Goal: Information Seeking & Learning: Find specific fact

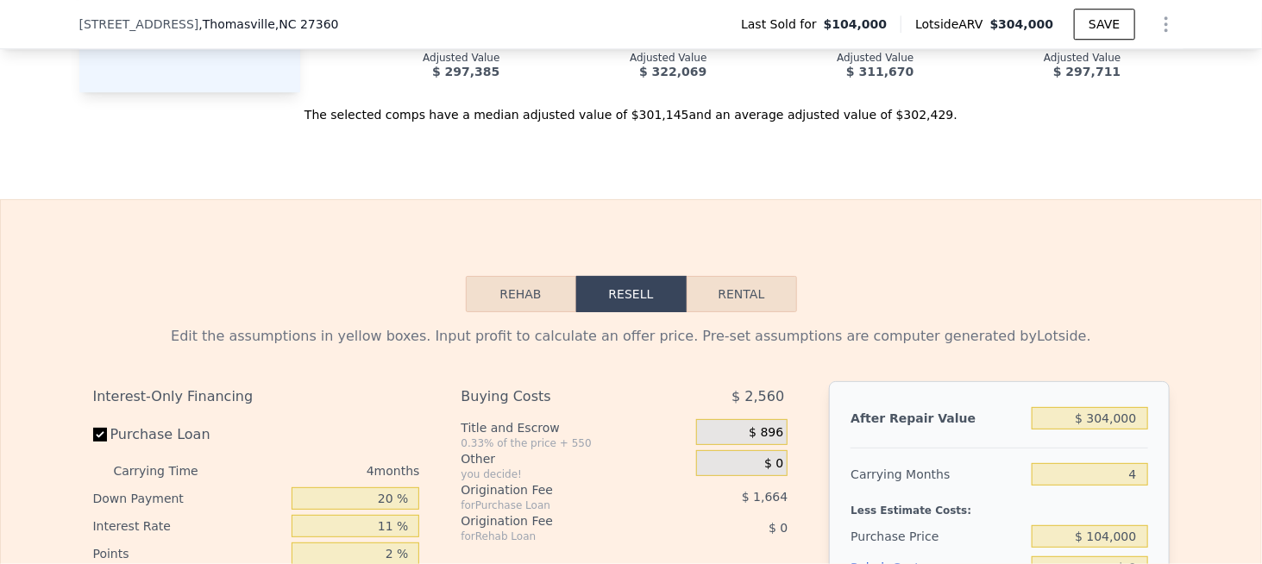
scroll to position [2322, 0]
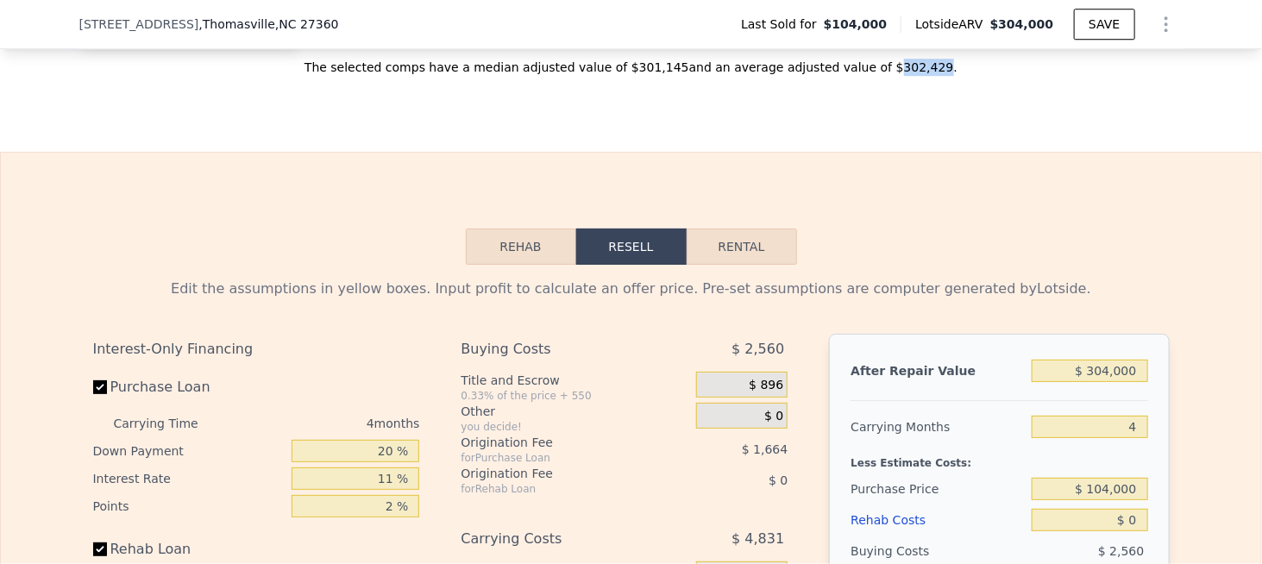
drag, startPoint x: 852, startPoint y: 87, endPoint x: 888, endPoint y: 87, distance: 35.4
click at [888, 76] on div "The selected comps have a median adjusted value of $301,145 and an average adju…" at bounding box center [631, 60] width 1104 height 31
copy div "302,429"
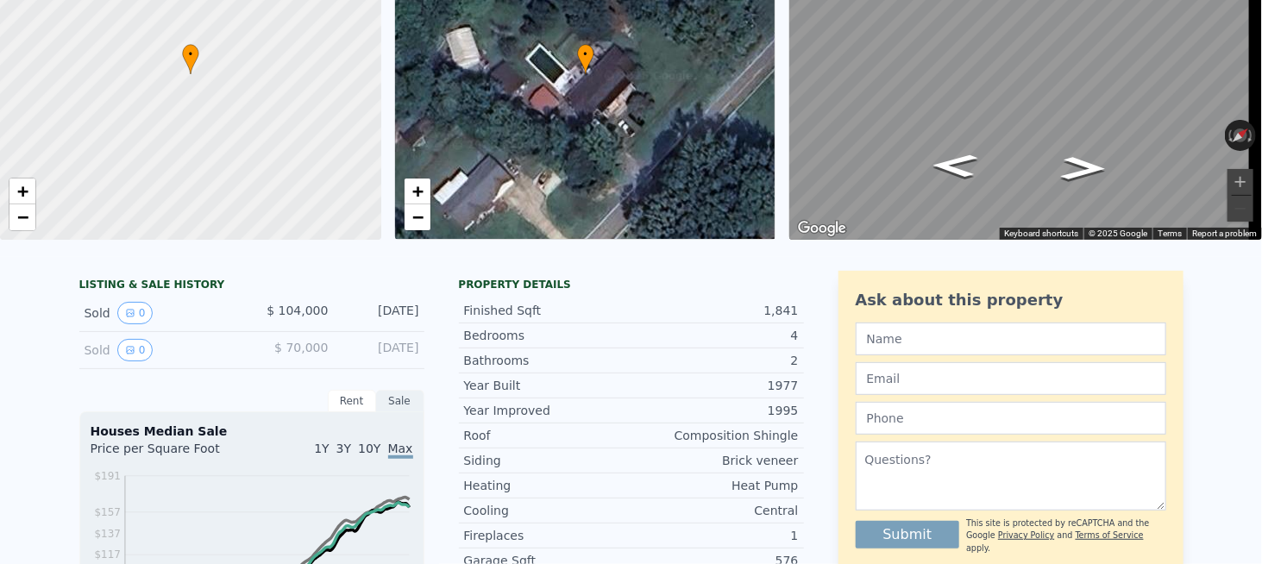
scroll to position [0, 0]
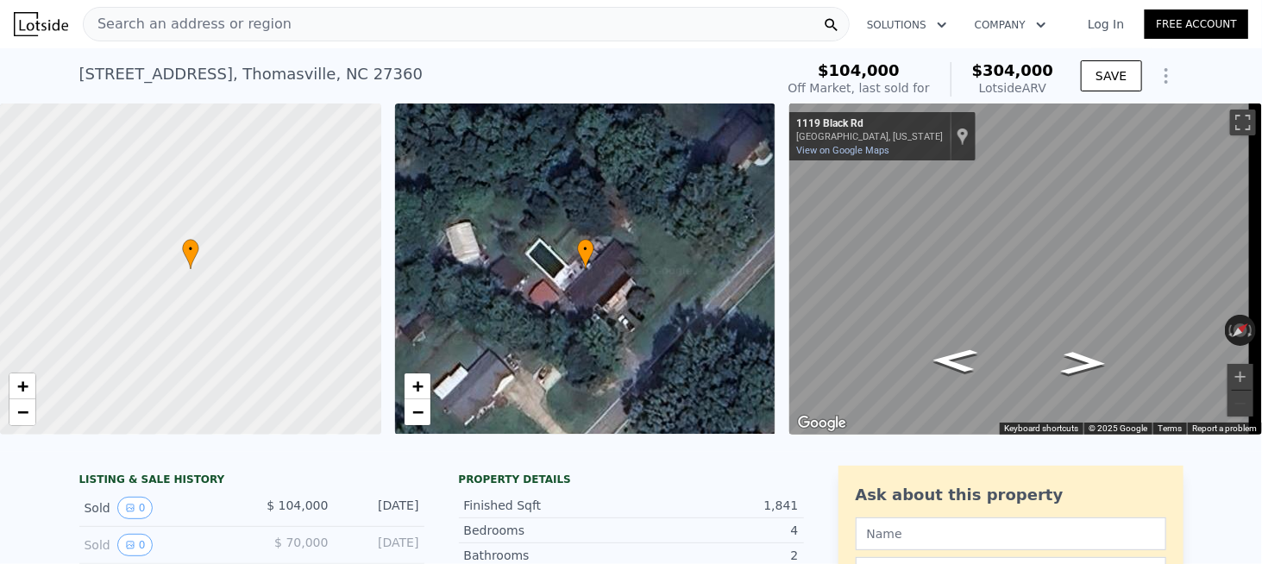
click at [336, 35] on div "Search an address or region" at bounding box center [466, 24] width 767 height 35
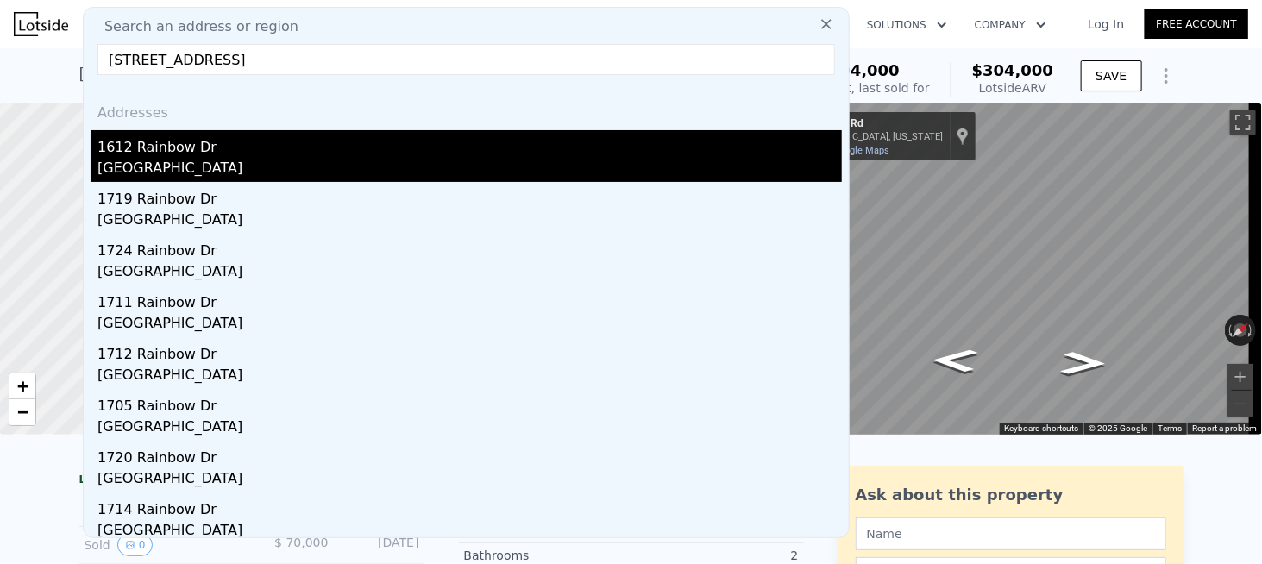
type input "1612 Rainbow Dr, Greensboro, NC 27403"
click at [152, 162] on div "Greensboro, NC 27403" at bounding box center [469, 170] width 744 height 24
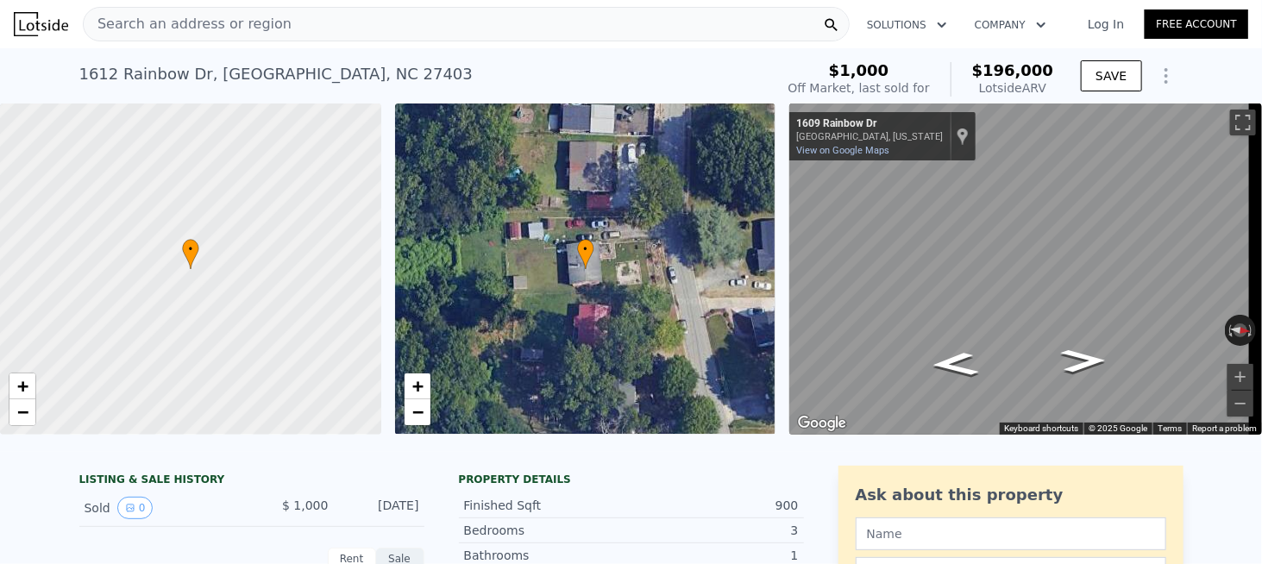
click at [266, 31] on span "Search an address or region" at bounding box center [188, 24] width 208 height 21
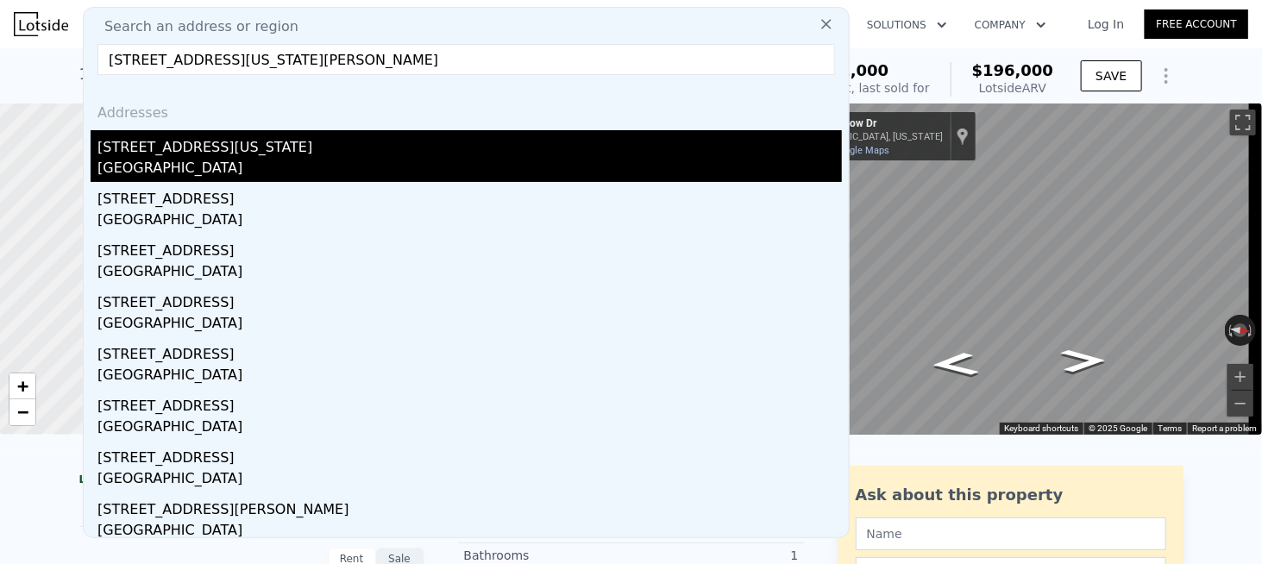
type input "7122 Tennessee River Ct, Mira Loma, CA 91752"
click at [158, 142] on div "7122 Tennessee River Ct" at bounding box center [469, 144] width 744 height 28
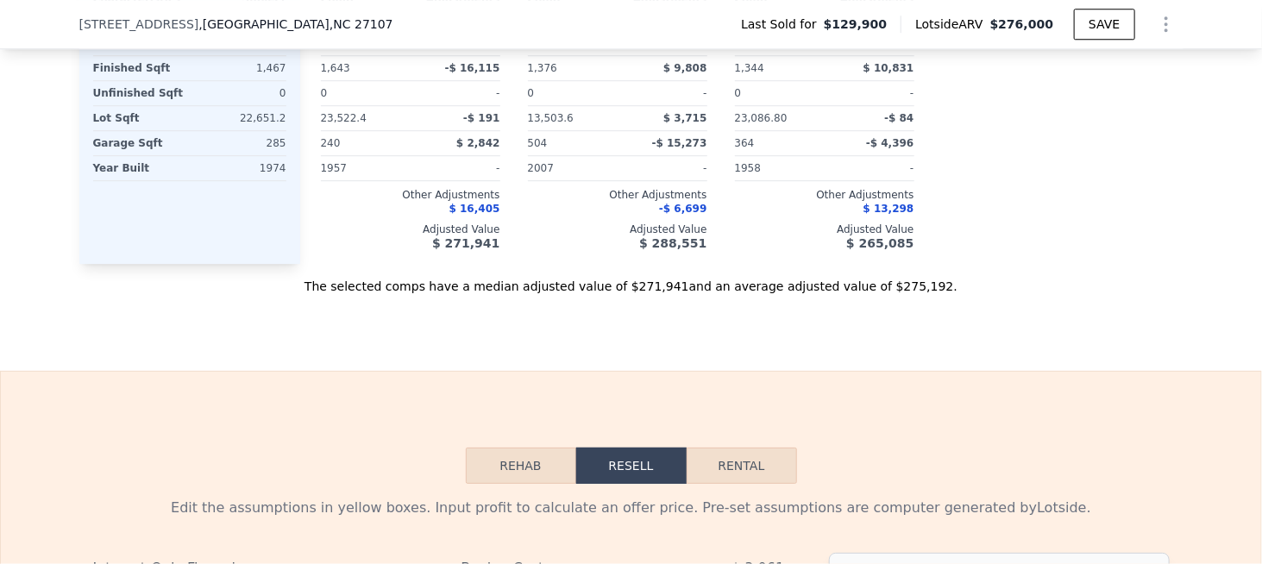
scroll to position [2236, 0]
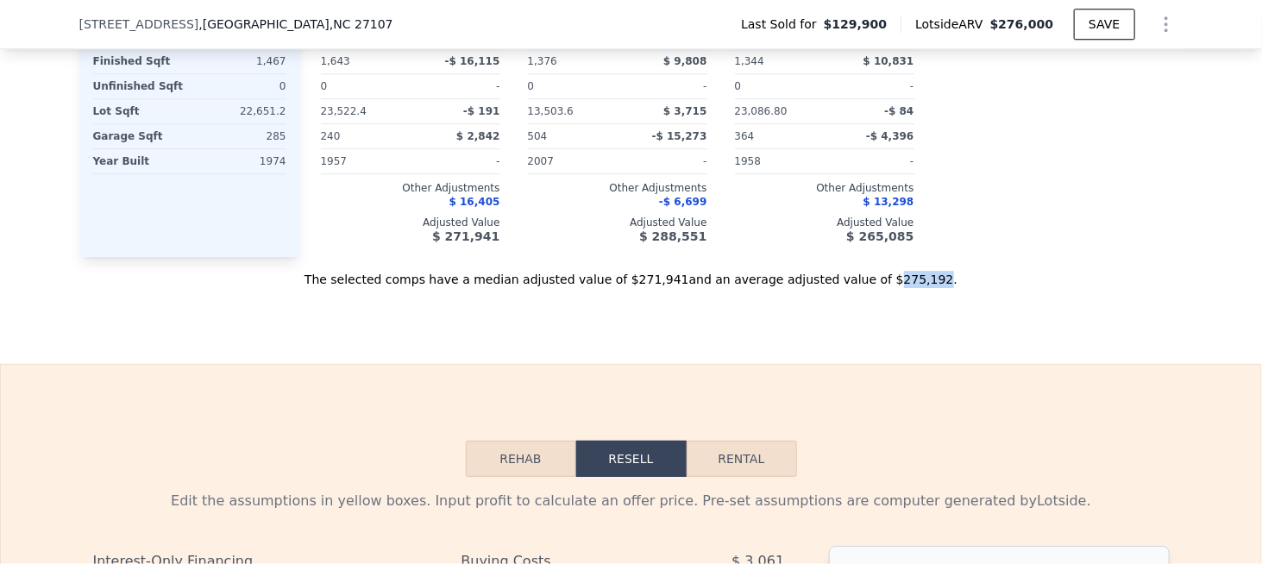
drag, startPoint x: 888, startPoint y: 272, endPoint x: 850, endPoint y: 279, distance: 37.9
click at [850, 275] on div "The selected comps have a median adjusted value of $271,941 and an average adju…" at bounding box center [631, 272] width 1104 height 31
copy div "275,192"
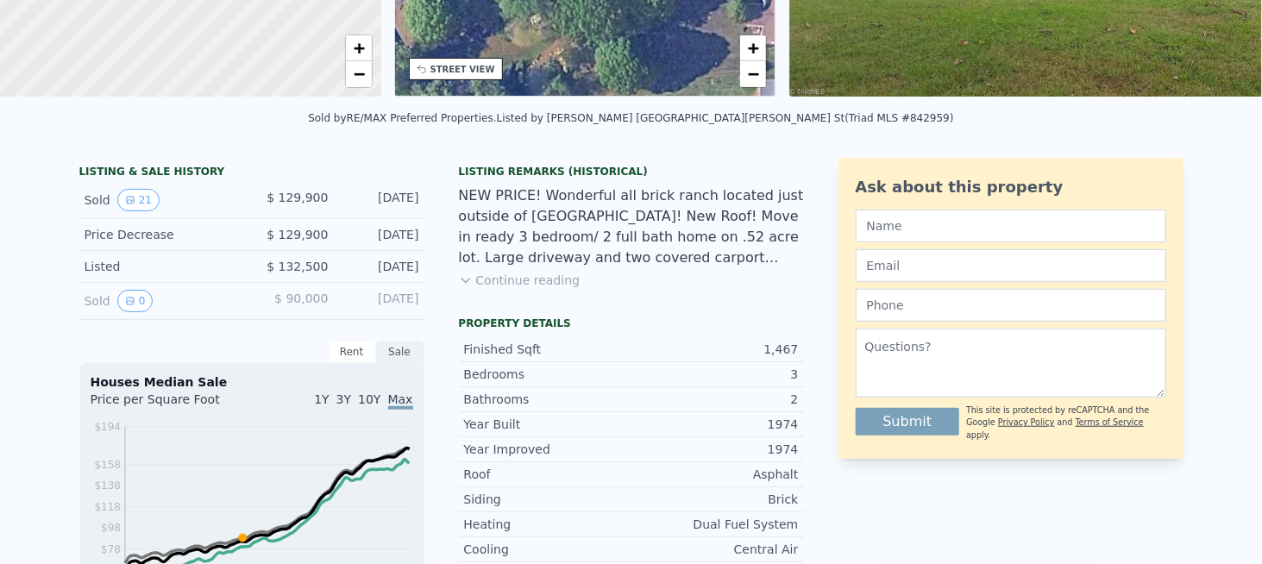
scroll to position [0, 0]
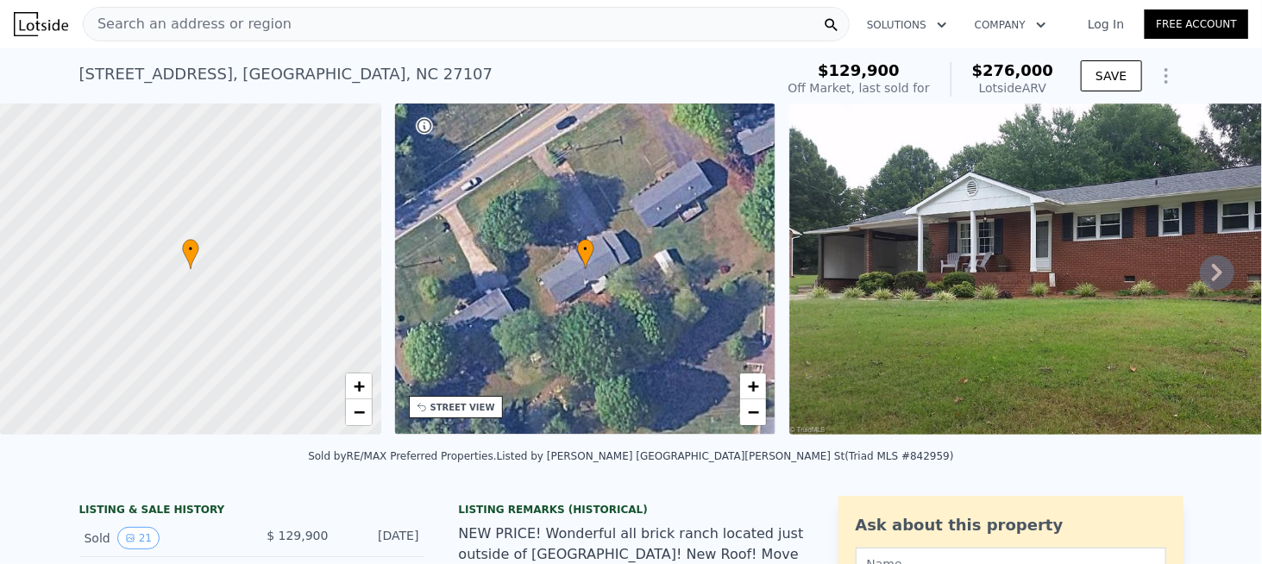
click at [248, 39] on div "Search an address or region" at bounding box center [188, 24] width 208 height 33
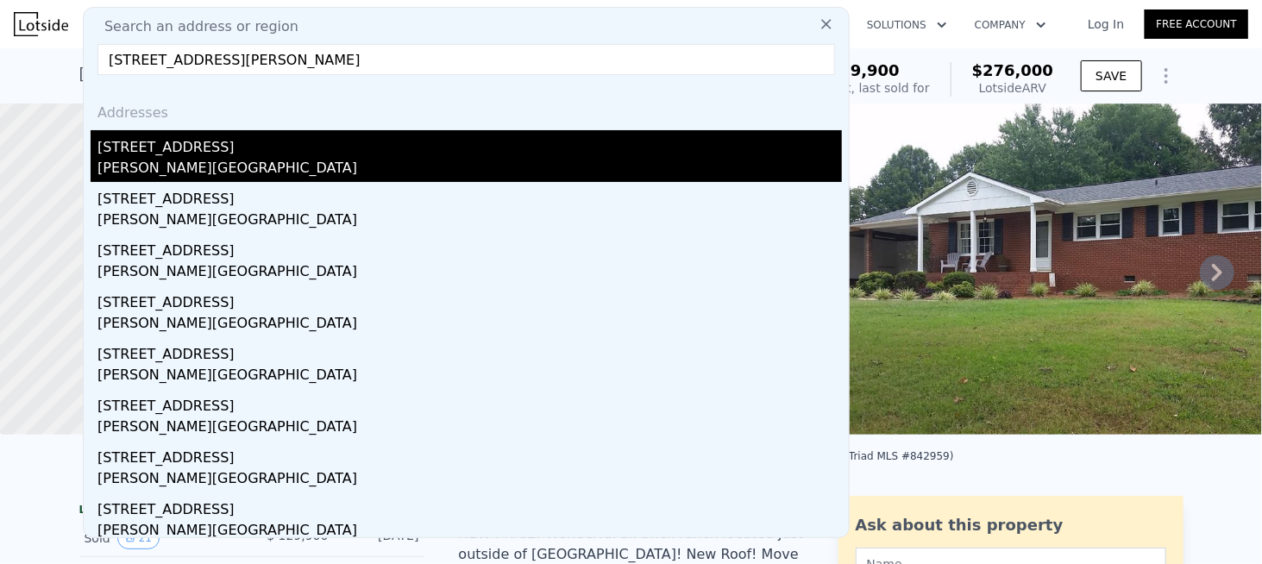
type input "[STREET_ADDRESS][PERSON_NAME]"
click at [164, 147] on div "[STREET_ADDRESS]" at bounding box center [469, 144] width 744 height 28
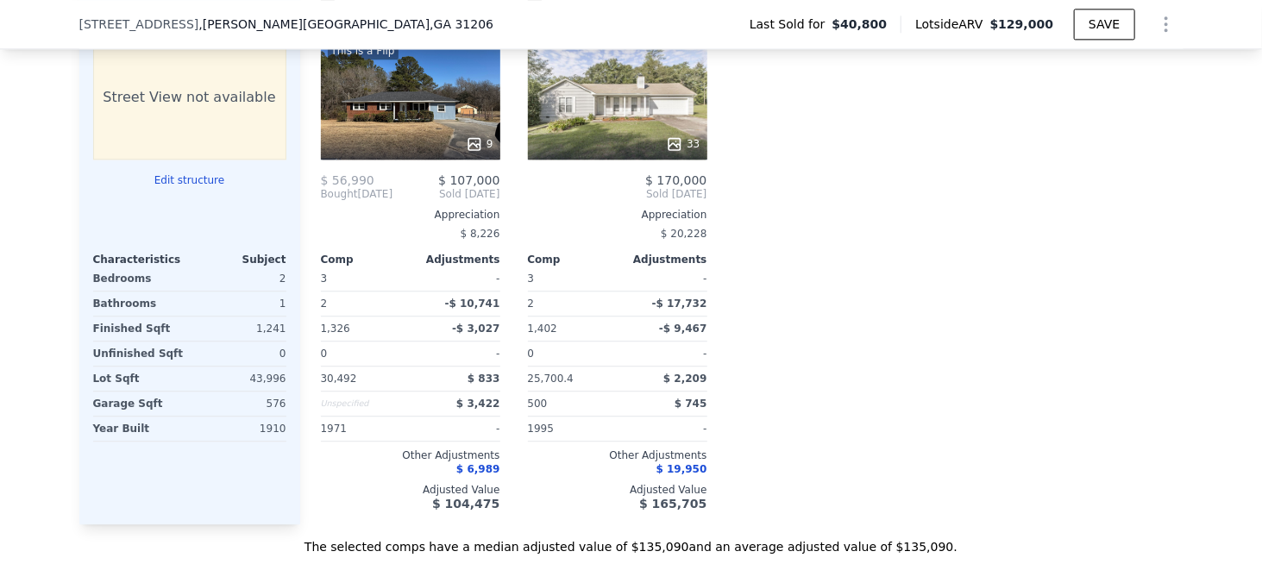
scroll to position [1977, 0]
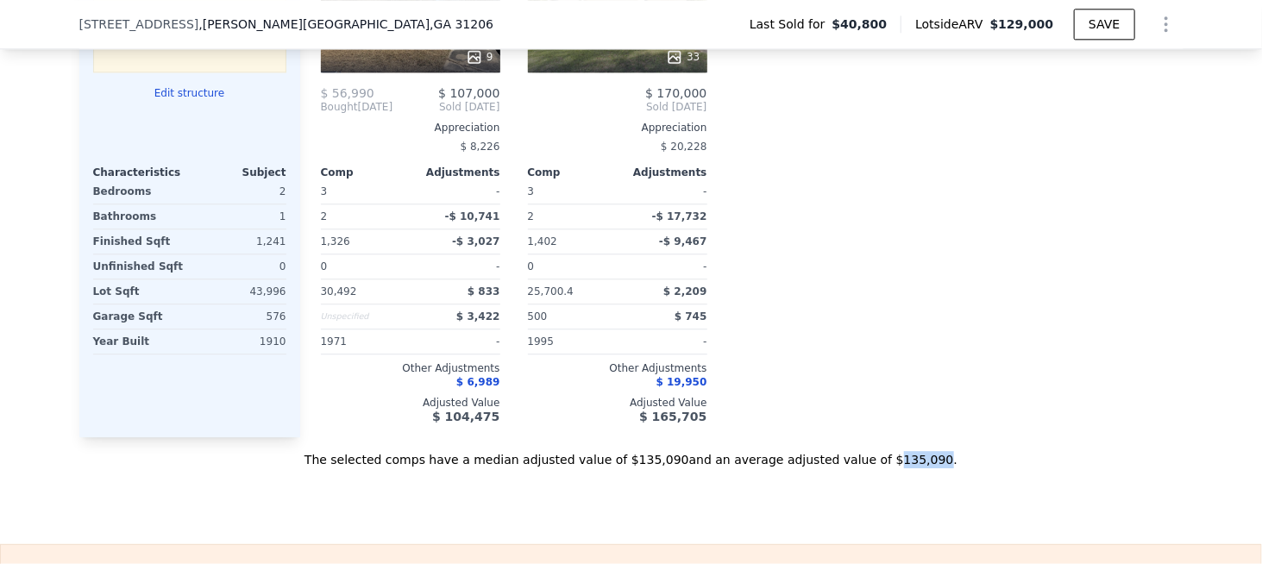
drag, startPoint x: 850, startPoint y: 459, endPoint x: 888, endPoint y: 463, distance: 38.2
click at [888, 463] on div "The selected comps have a median adjusted value of $135,090 and an average adju…" at bounding box center [631, 452] width 1104 height 31
copy div "135,090"
